Goal: Information Seeking & Learning: Learn about a topic

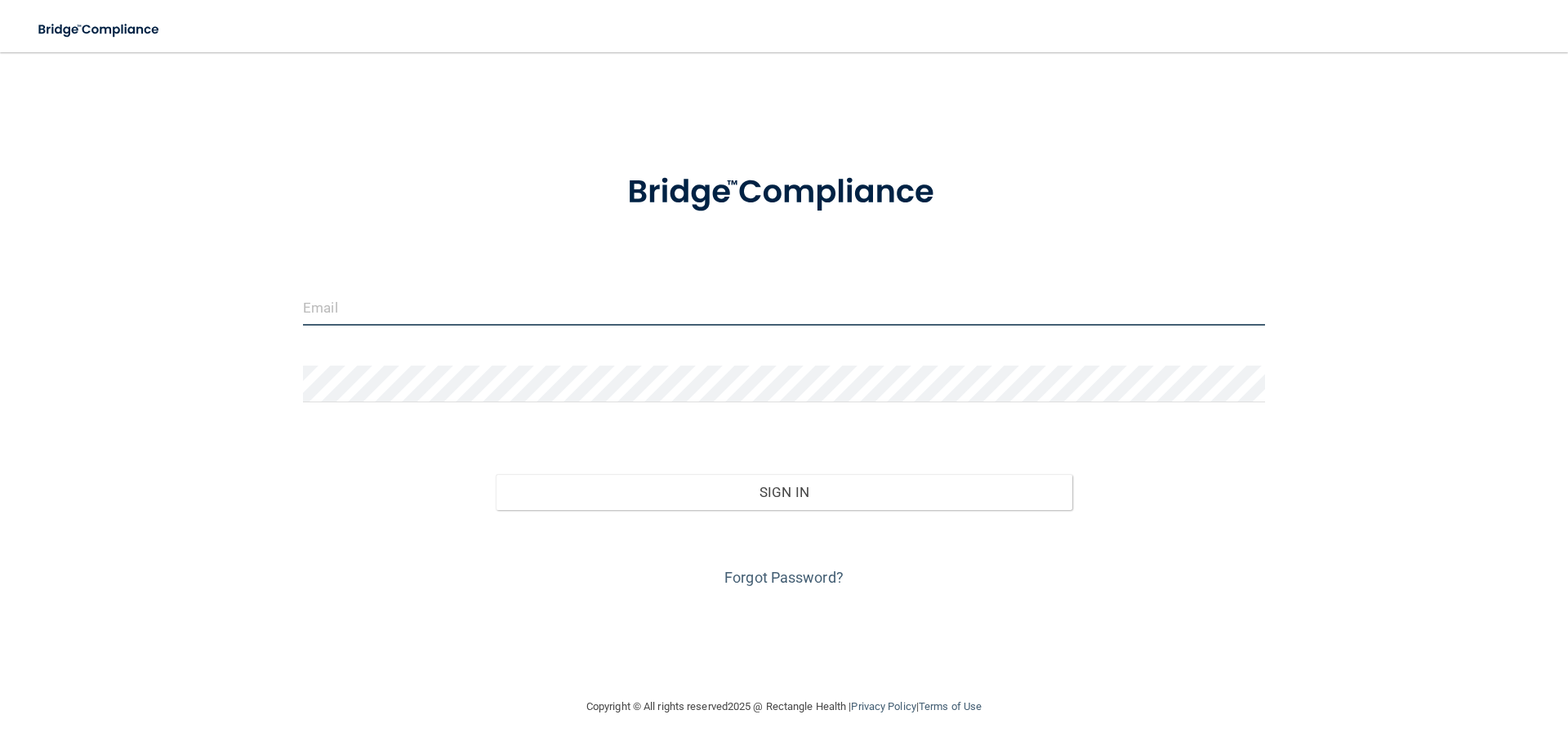
click at [691, 304] on input "email" at bounding box center [784, 308] width 962 height 37
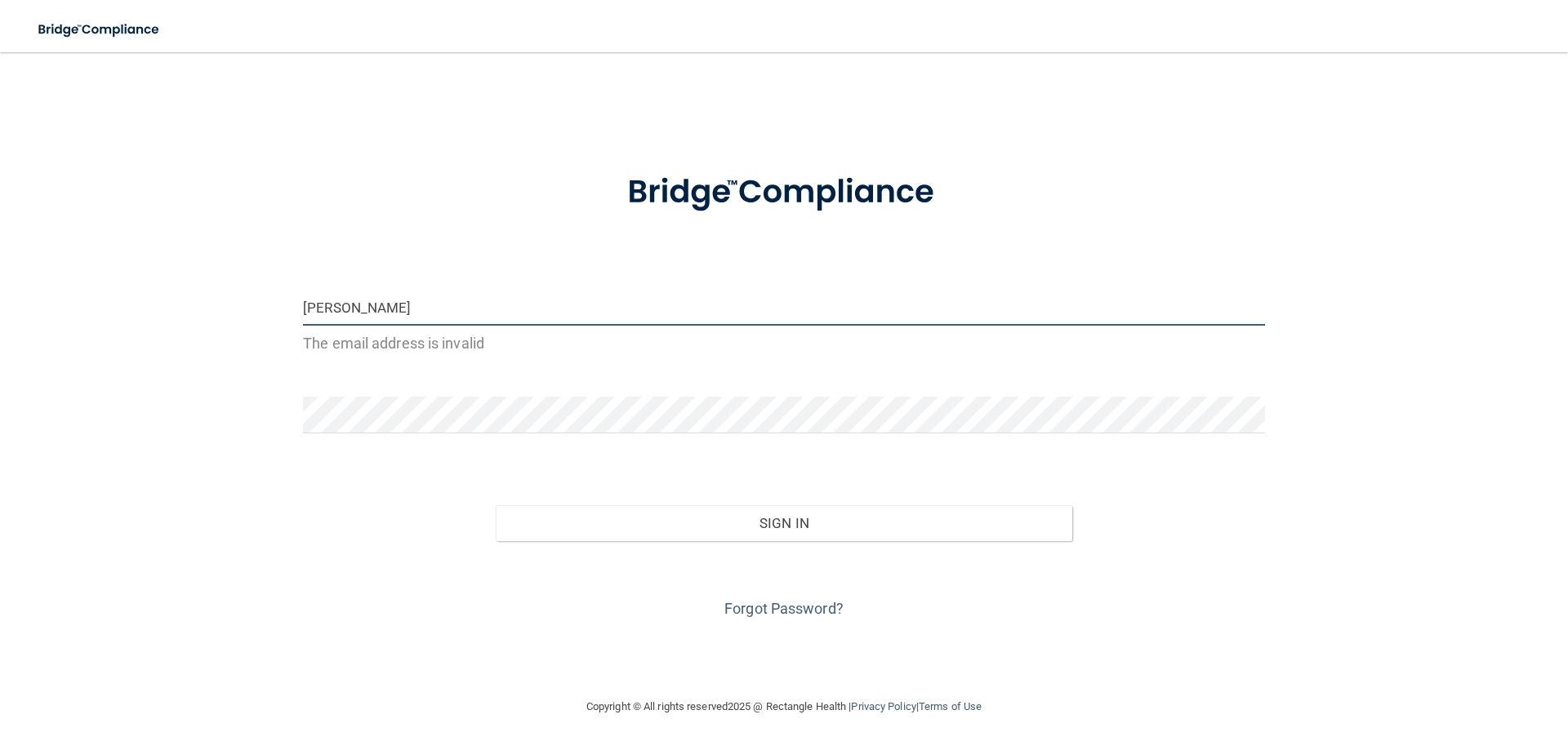
type input "[EMAIL_ADDRESS][DOMAIN_NAME]"
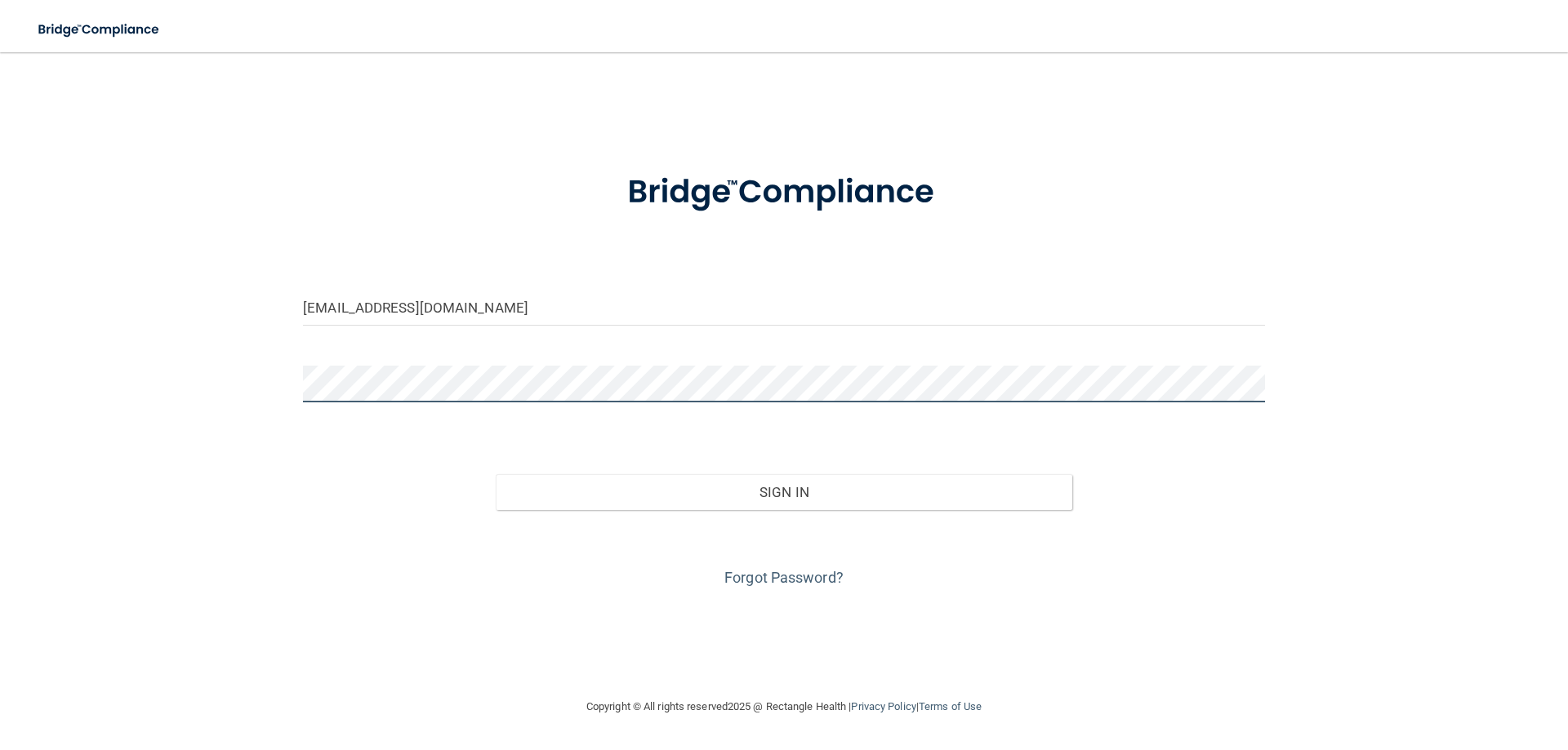
click at [495, 474] on button "Sign In" at bounding box center [784, 492] width 577 height 36
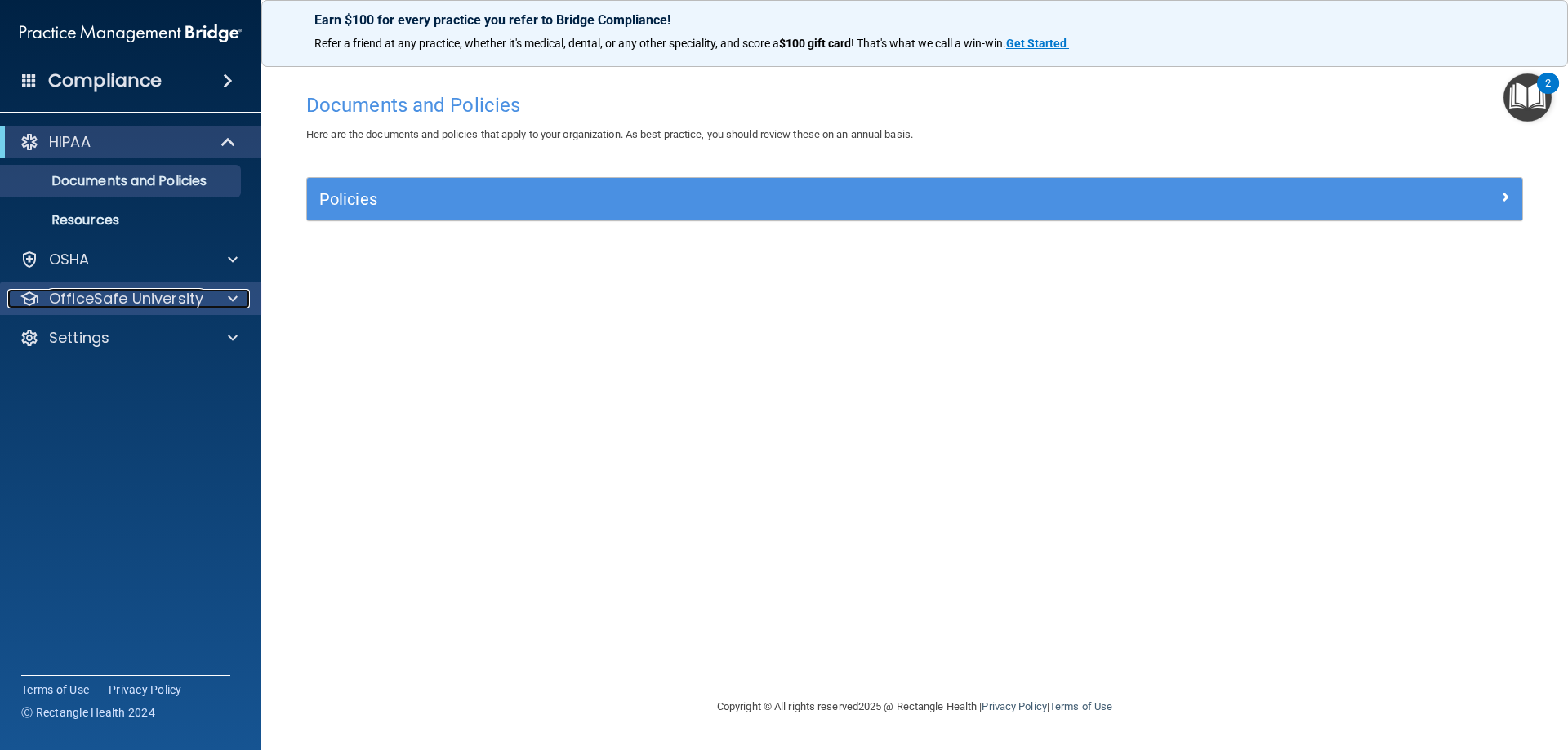
click at [86, 297] on p "OfficeSafe University" at bounding box center [125, 298] width 154 height 19
click at [143, 308] on p "OfficeSafe University" at bounding box center [125, 298] width 154 height 19
click at [143, 307] on p "OfficeSafe University" at bounding box center [125, 298] width 154 height 19
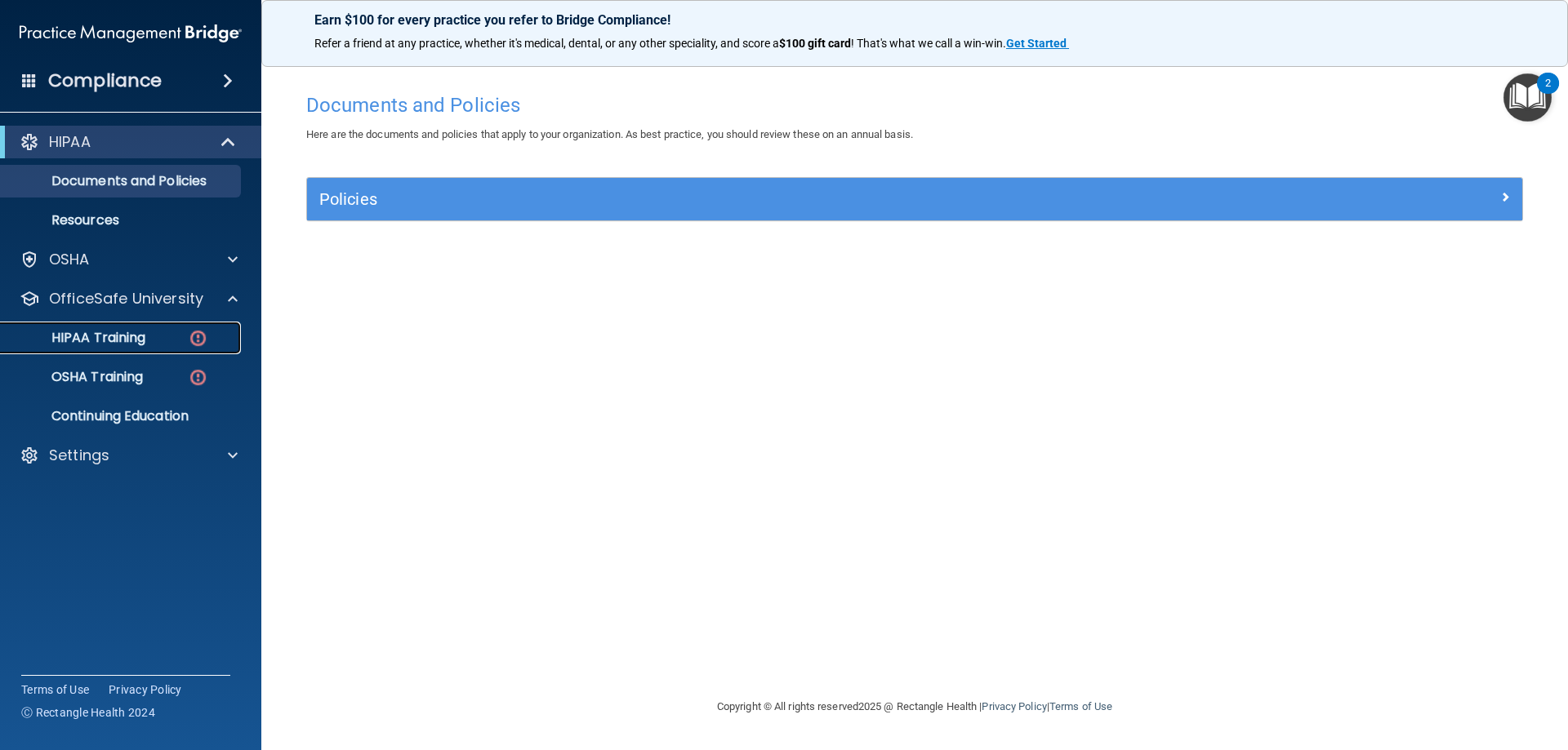
click at [154, 346] on link "HIPAA Training" at bounding box center [113, 338] width 257 height 33
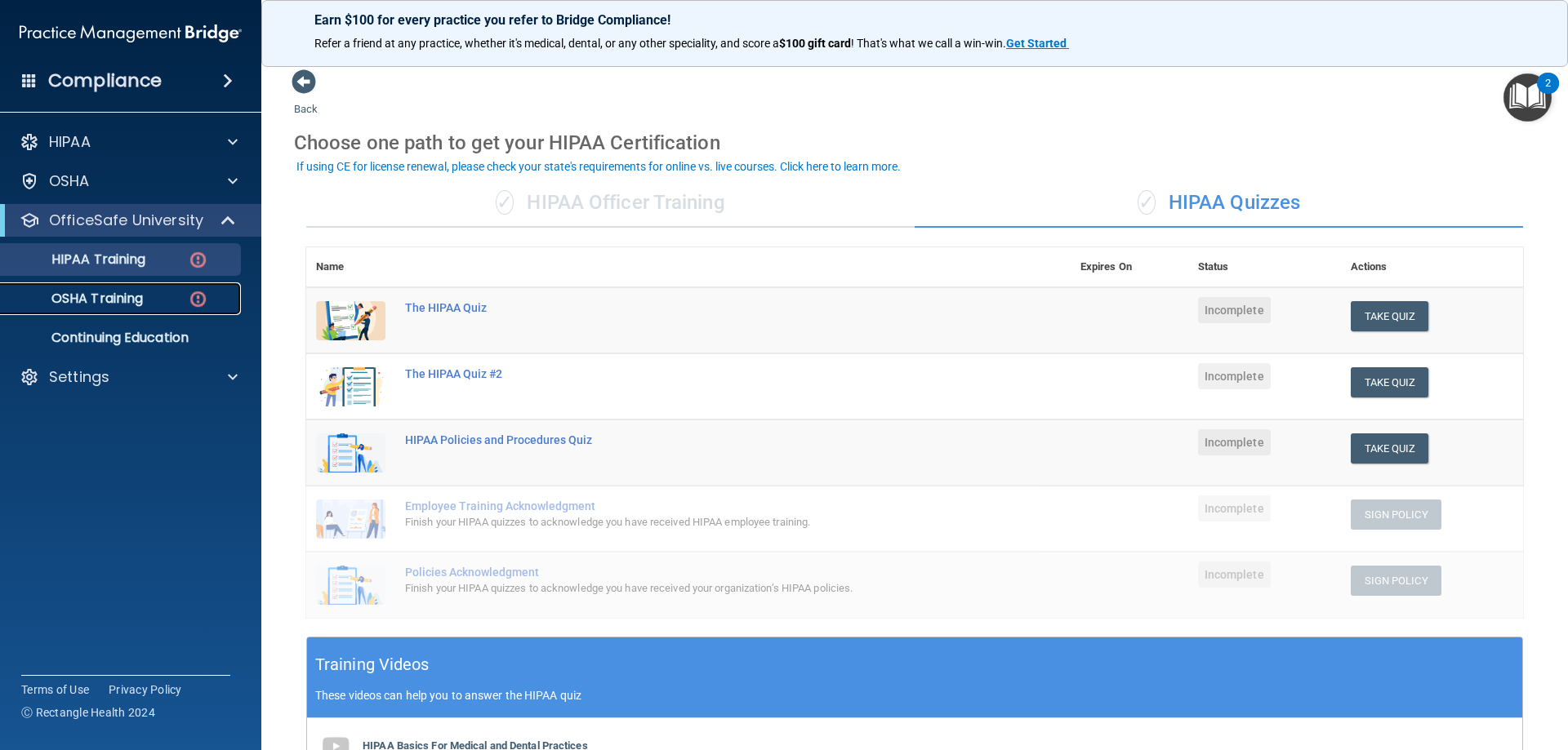
click at [114, 304] on p "OSHA Training" at bounding box center [77, 298] width 132 height 16
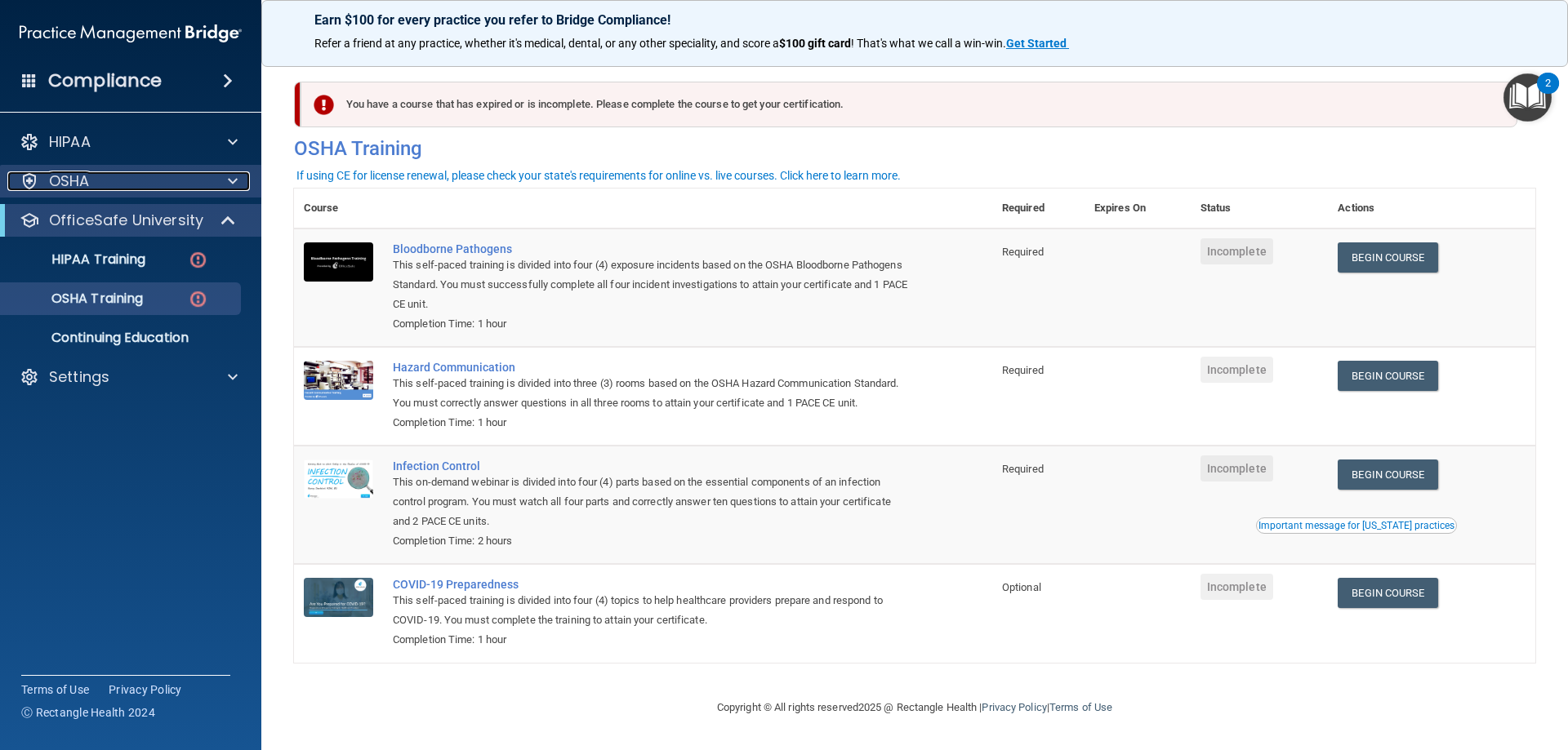
click at [93, 173] on div "OSHA" at bounding box center [109, 181] width 203 height 19
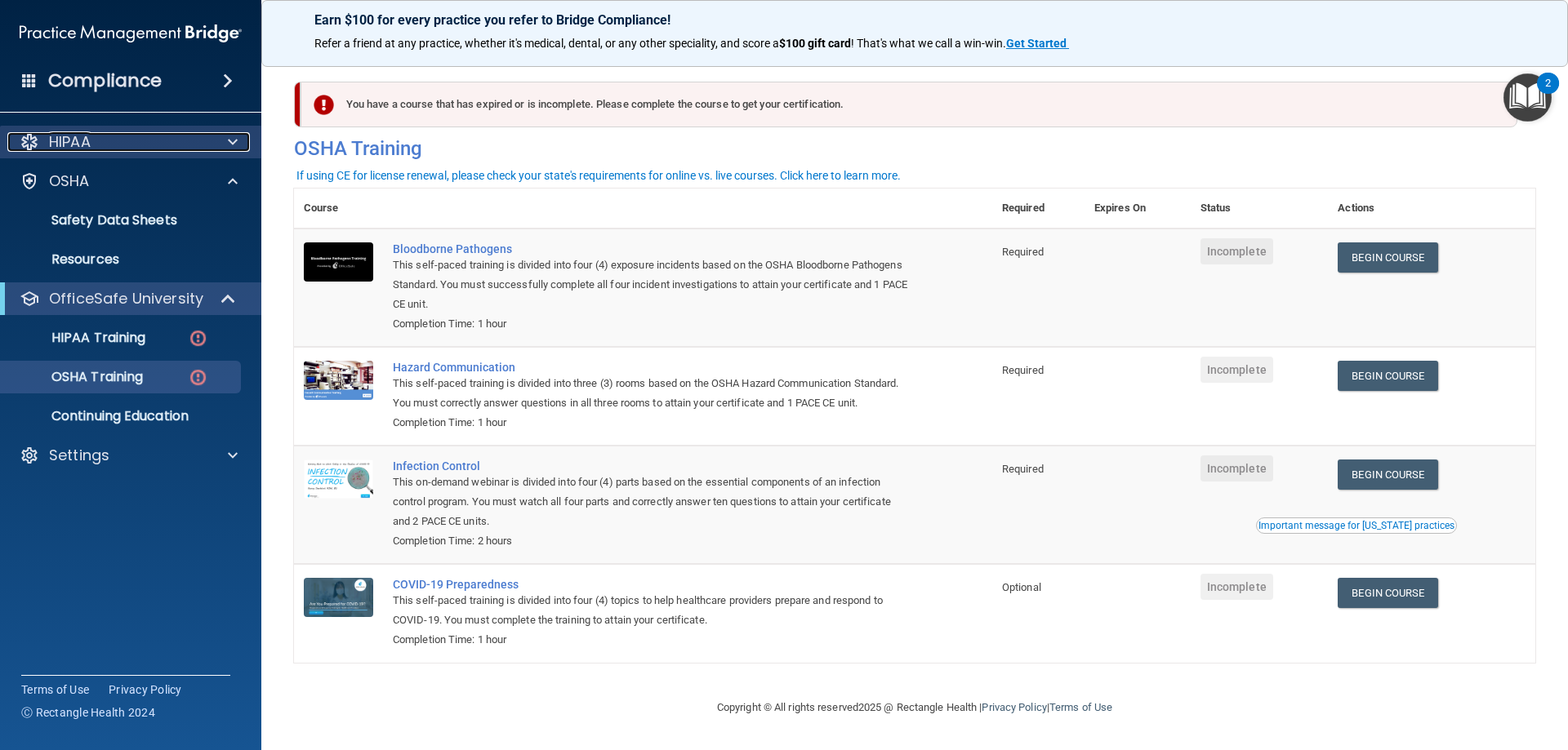
click at [119, 151] on div "HIPAA" at bounding box center [109, 141] width 203 height 19
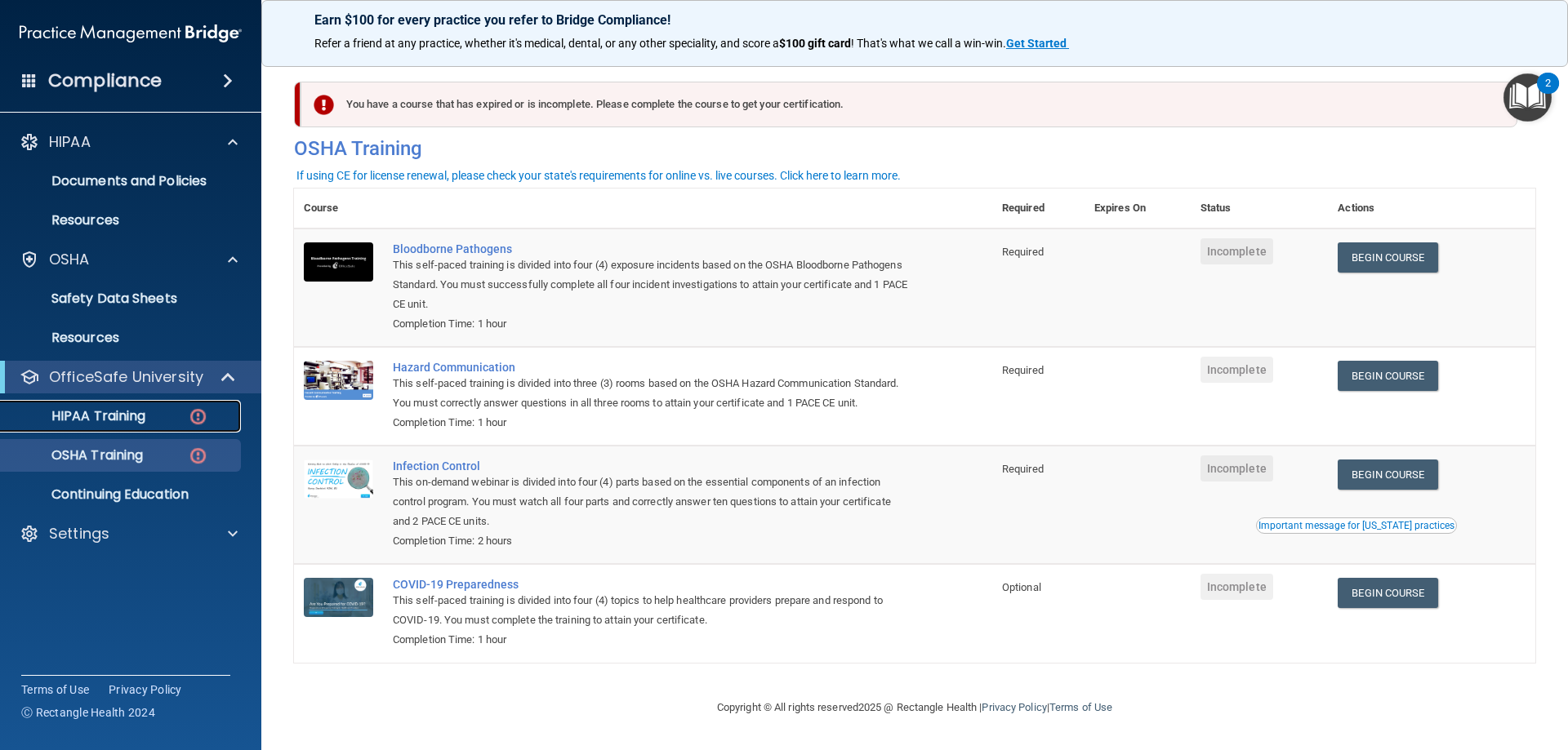
click at [159, 414] on div "HIPAA Training" at bounding box center [122, 415] width 223 height 16
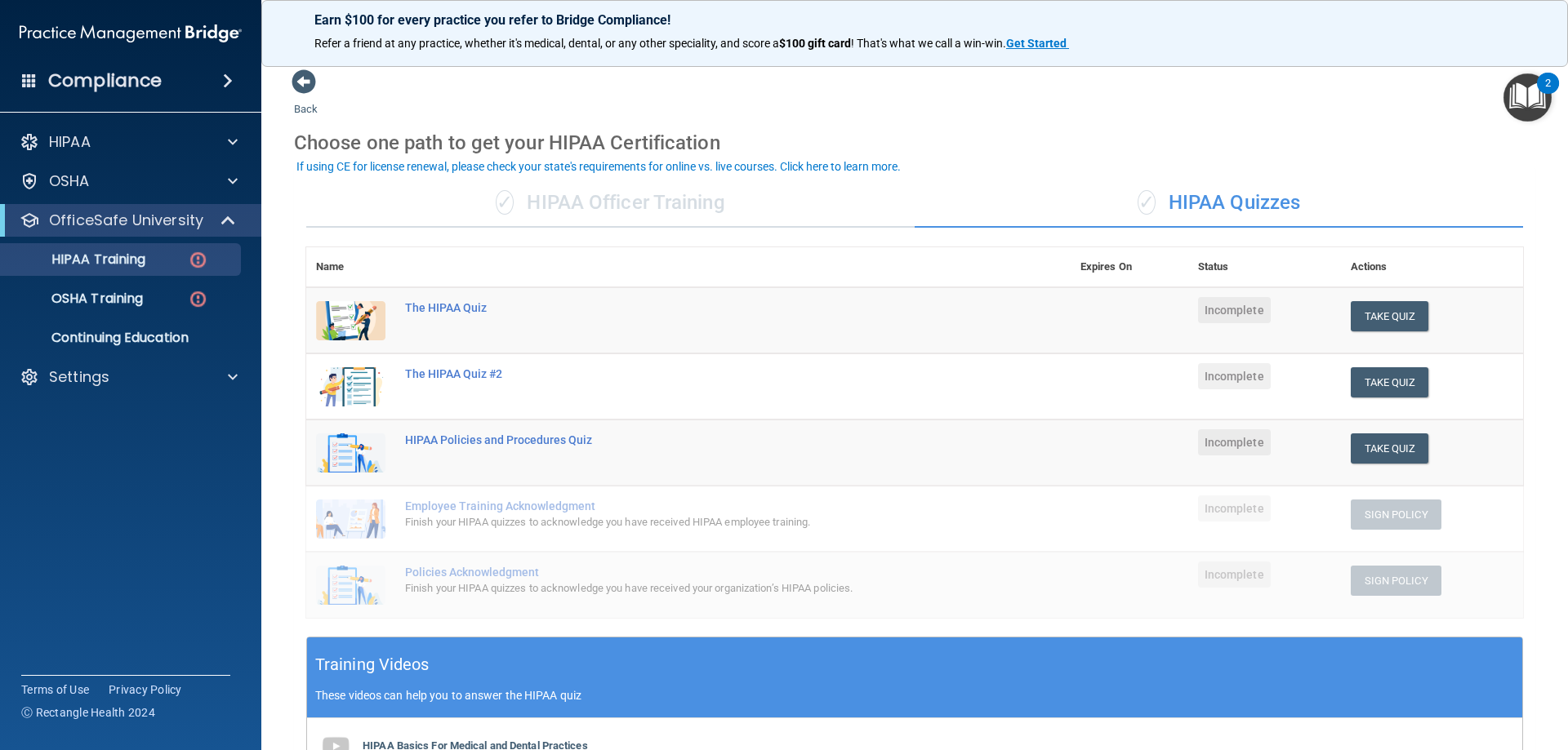
click at [739, 206] on div "✓ HIPAA Officer Training" at bounding box center [610, 203] width 608 height 49
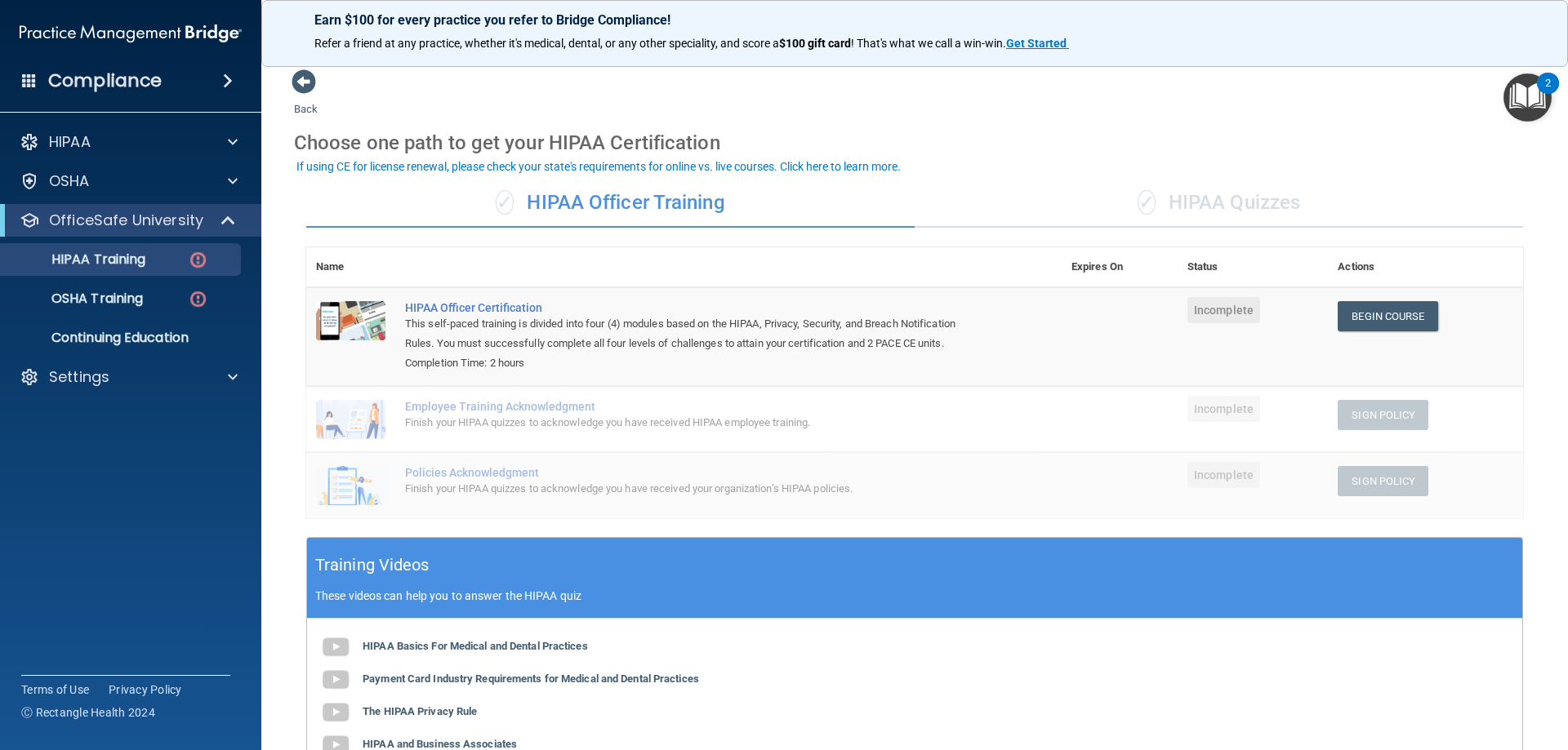
click at [1142, 216] on div "✓ HIPAA Quizzes" at bounding box center [1218, 203] width 608 height 49
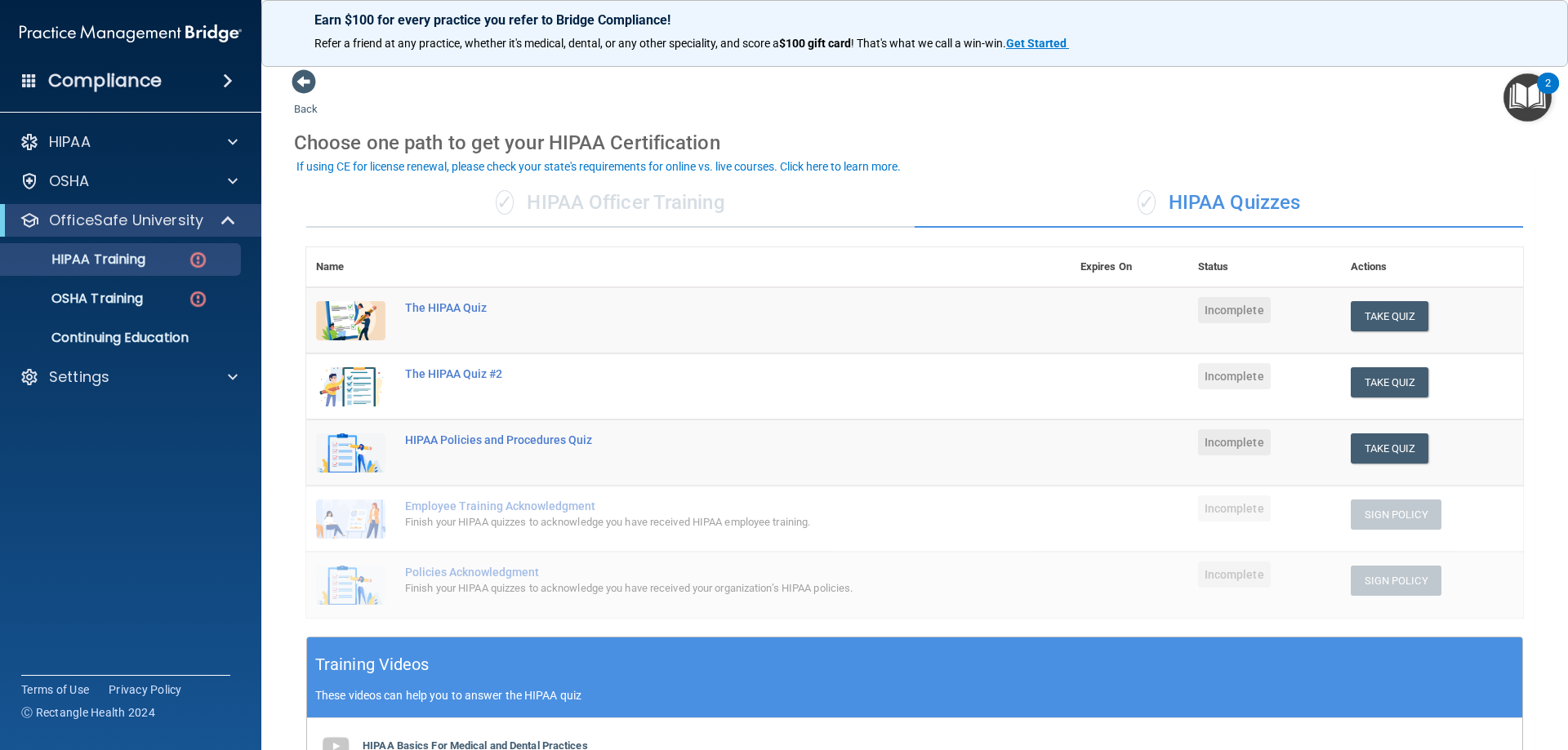
click at [667, 203] on div "✓ HIPAA Officer Training" at bounding box center [610, 203] width 608 height 49
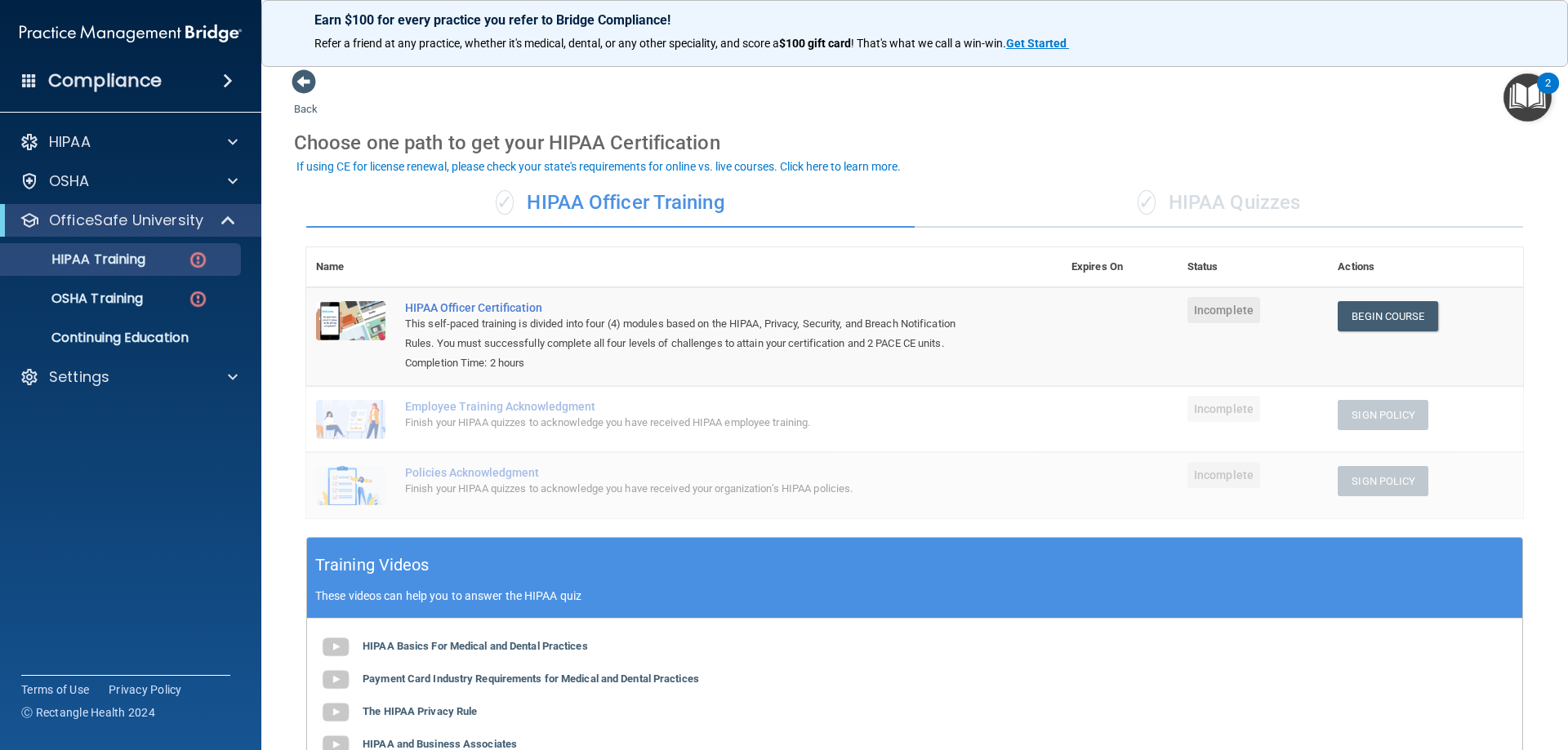
click at [1250, 200] on div "✓ HIPAA Quizzes" at bounding box center [1218, 203] width 608 height 49
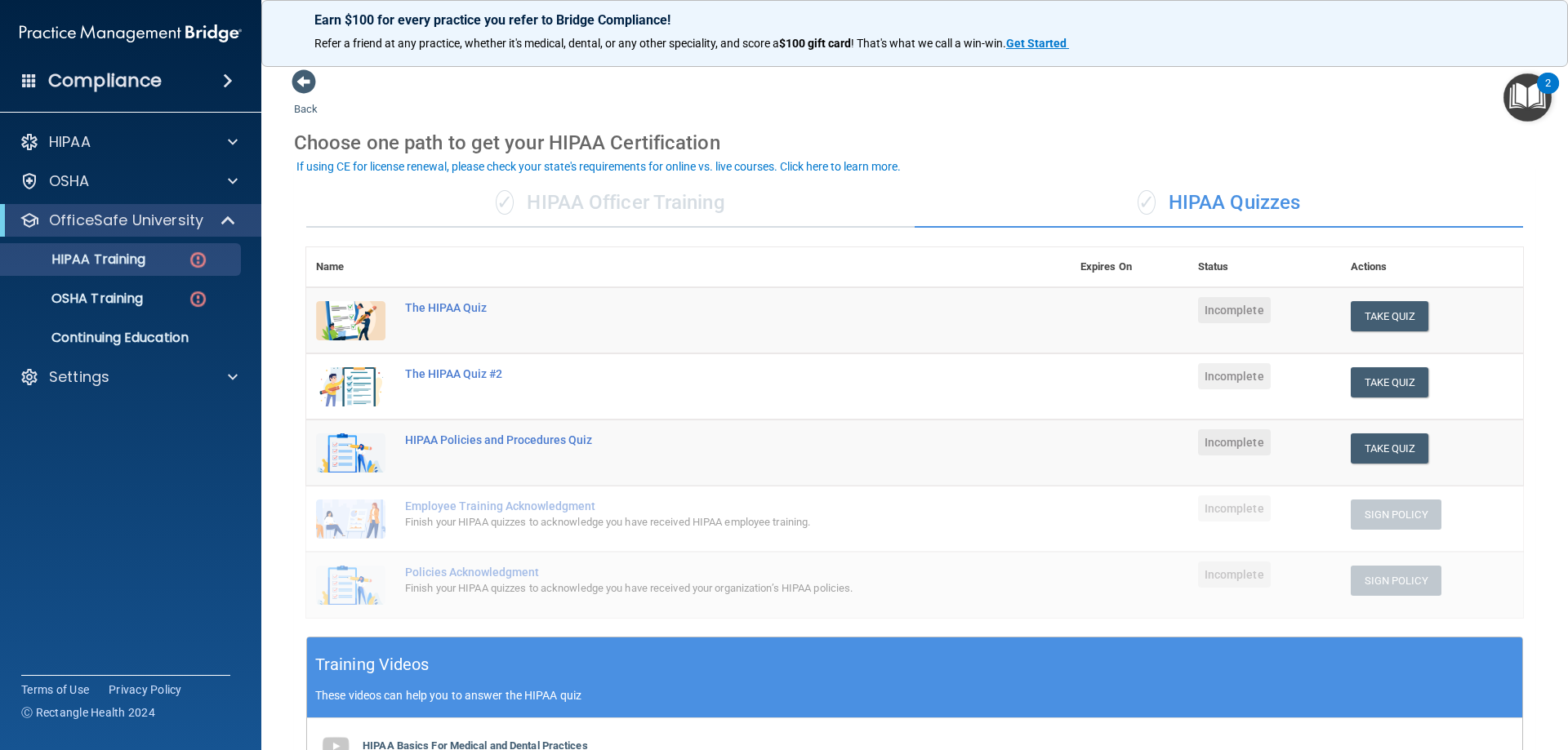
click at [682, 195] on div "✓ HIPAA Officer Training" at bounding box center [610, 203] width 608 height 49
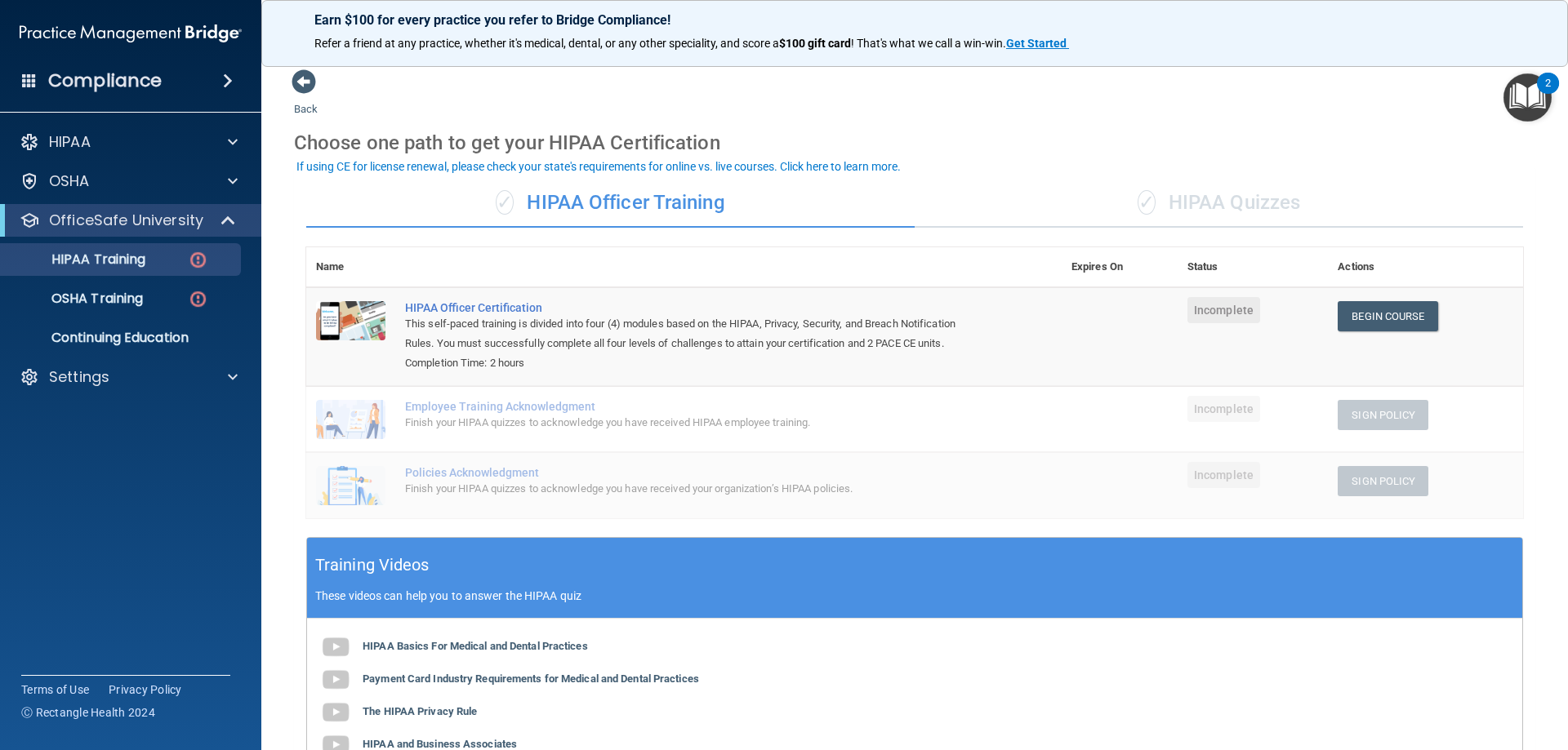
click at [1163, 198] on div "✓ HIPAA Quizzes" at bounding box center [1218, 203] width 608 height 49
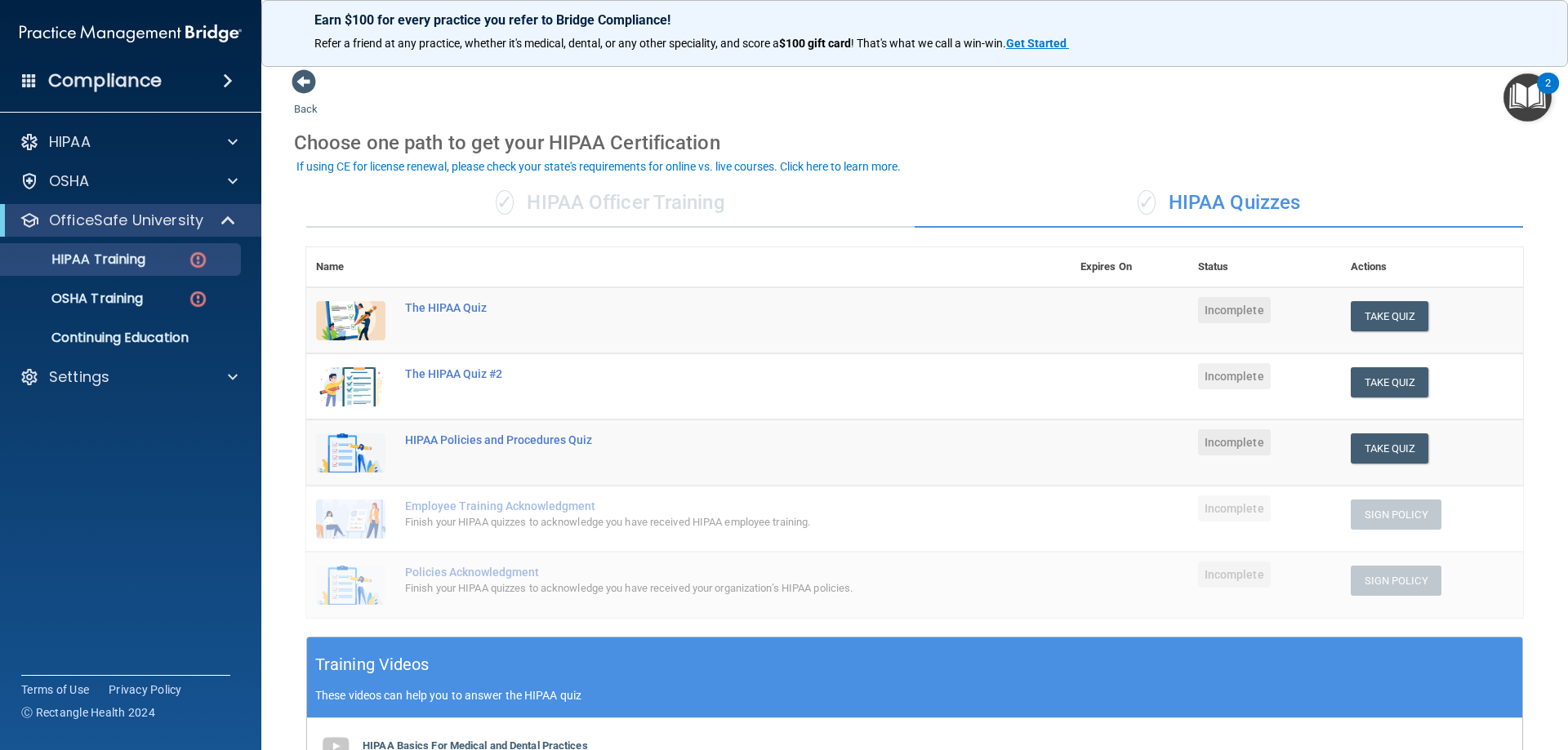
click at [596, 227] on div "✓ HIPAA Officer Training" at bounding box center [610, 203] width 608 height 49
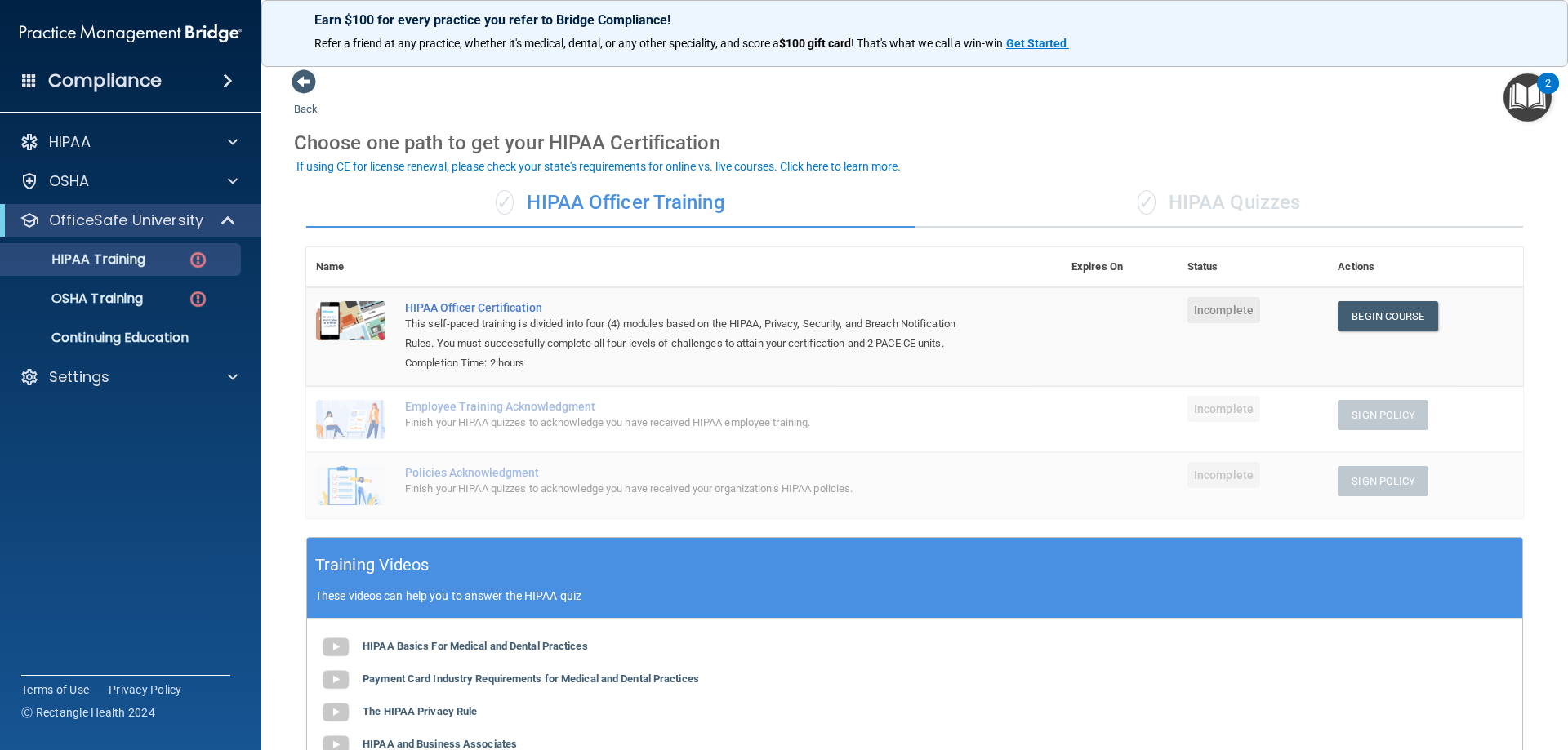
click at [1272, 200] on div "✓ HIPAA Quizzes" at bounding box center [1218, 203] width 608 height 49
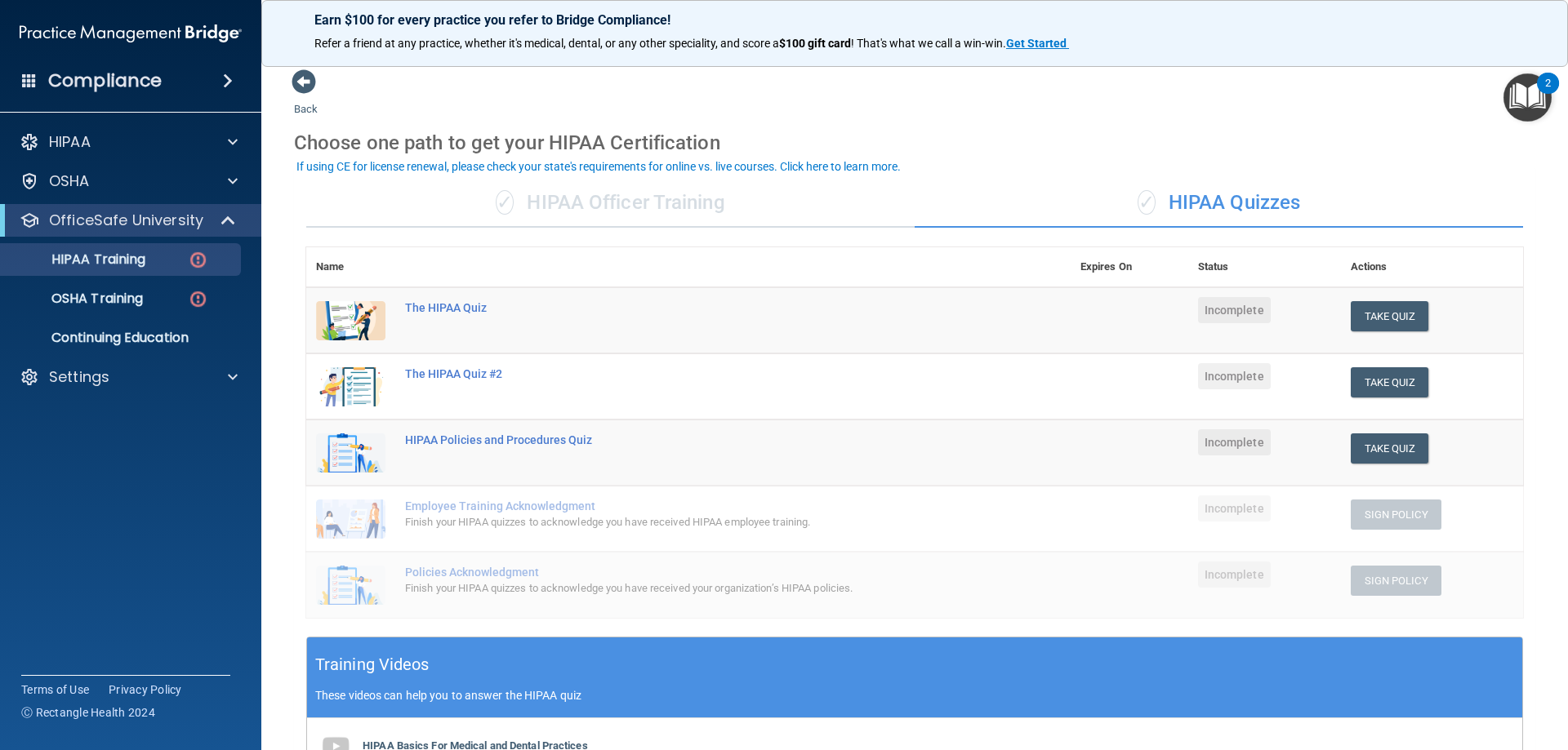
click at [108, 316] on ul "HIPAA Training OSHA Training Continuing Education" at bounding box center [131, 296] width 295 height 118
click at [114, 305] on p "OSHA Training" at bounding box center [77, 298] width 132 height 16
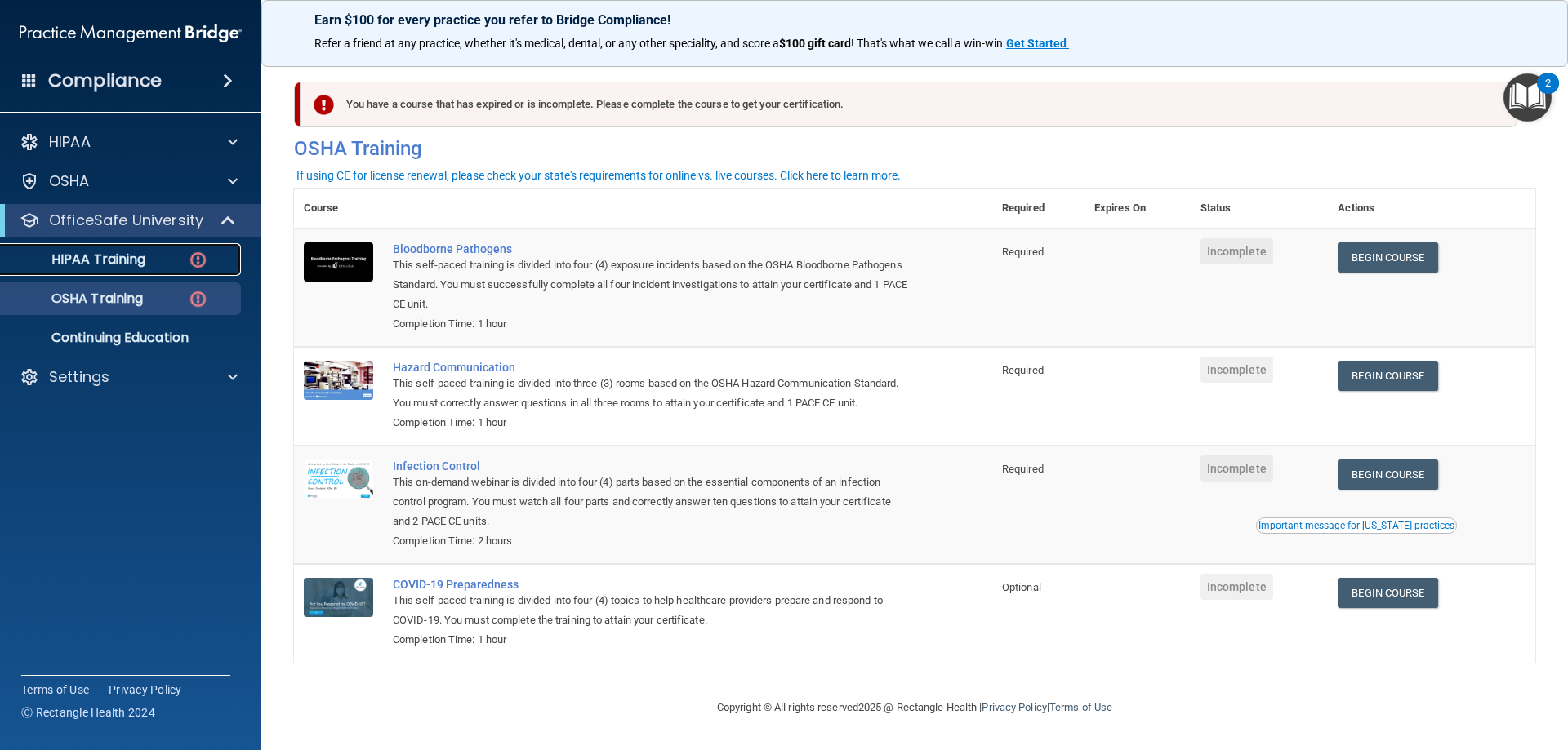
click at [105, 264] on p "HIPAA Training" at bounding box center [78, 259] width 135 height 16
